Goal: Navigation & Orientation: Find specific page/section

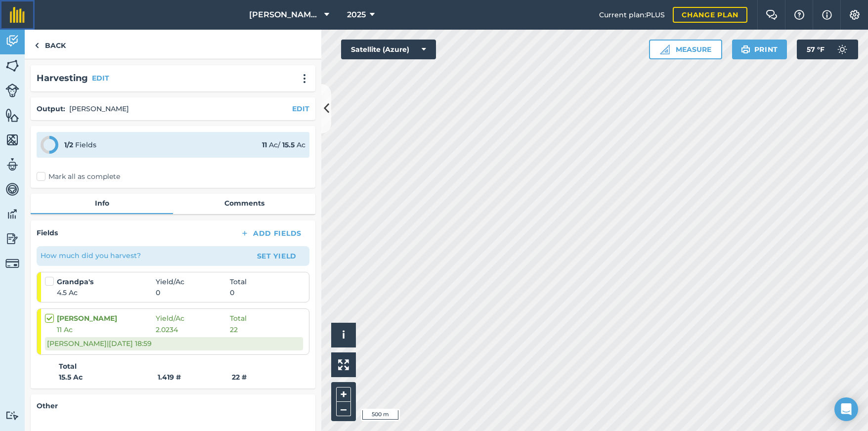
click at [17, 6] on link at bounding box center [17, 15] width 35 height 30
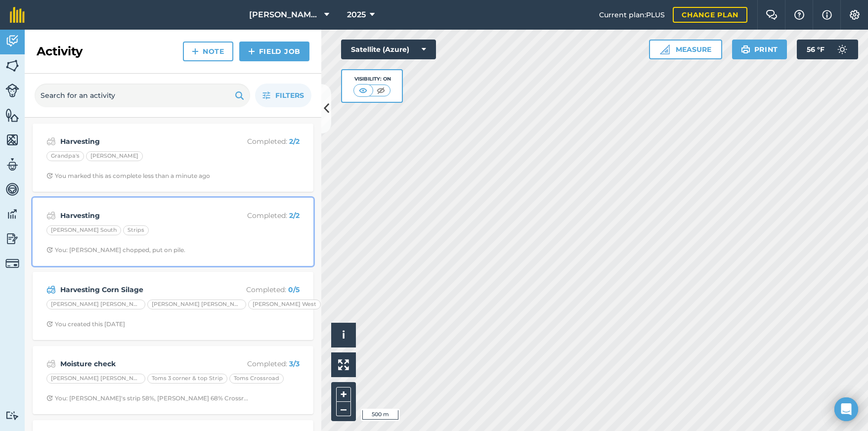
click at [261, 229] on div "[PERSON_NAME] South Strips" at bounding box center [172, 231] width 253 height 13
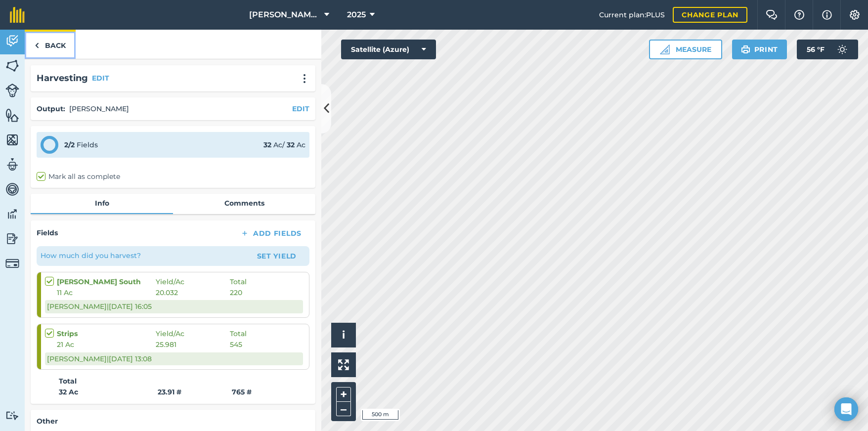
click at [45, 44] on link "Back" at bounding box center [50, 44] width 51 height 29
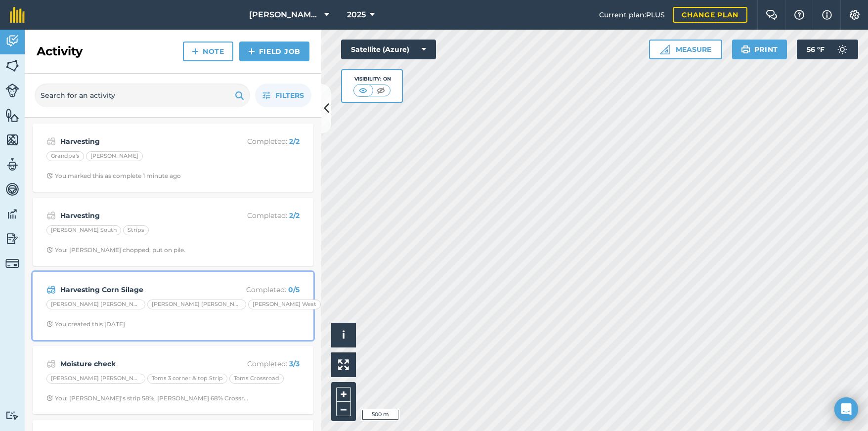
click at [261, 316] on div "Harvesting Corn Silage Completed : 0 / 5 Blosser Glenns Blosser Jr. Keim Roy Ke…" at bounding box center [173, 306] width 269 height 56
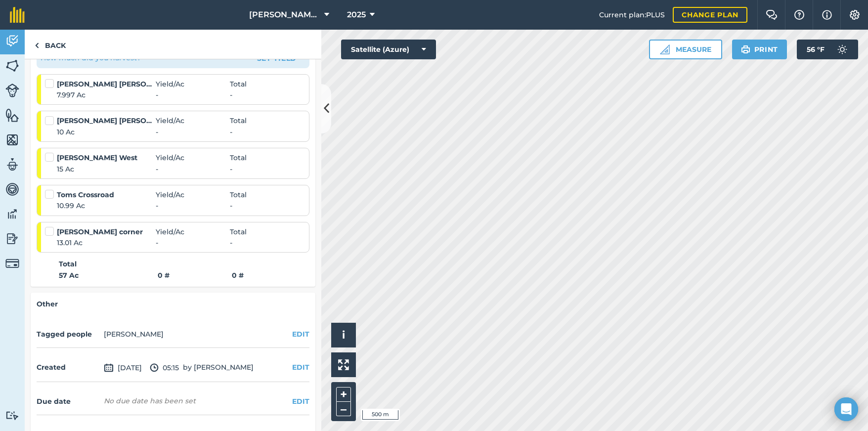
scroll to position [148, 0]
